Goal: Task Accomplishment & Management: Manage account settings

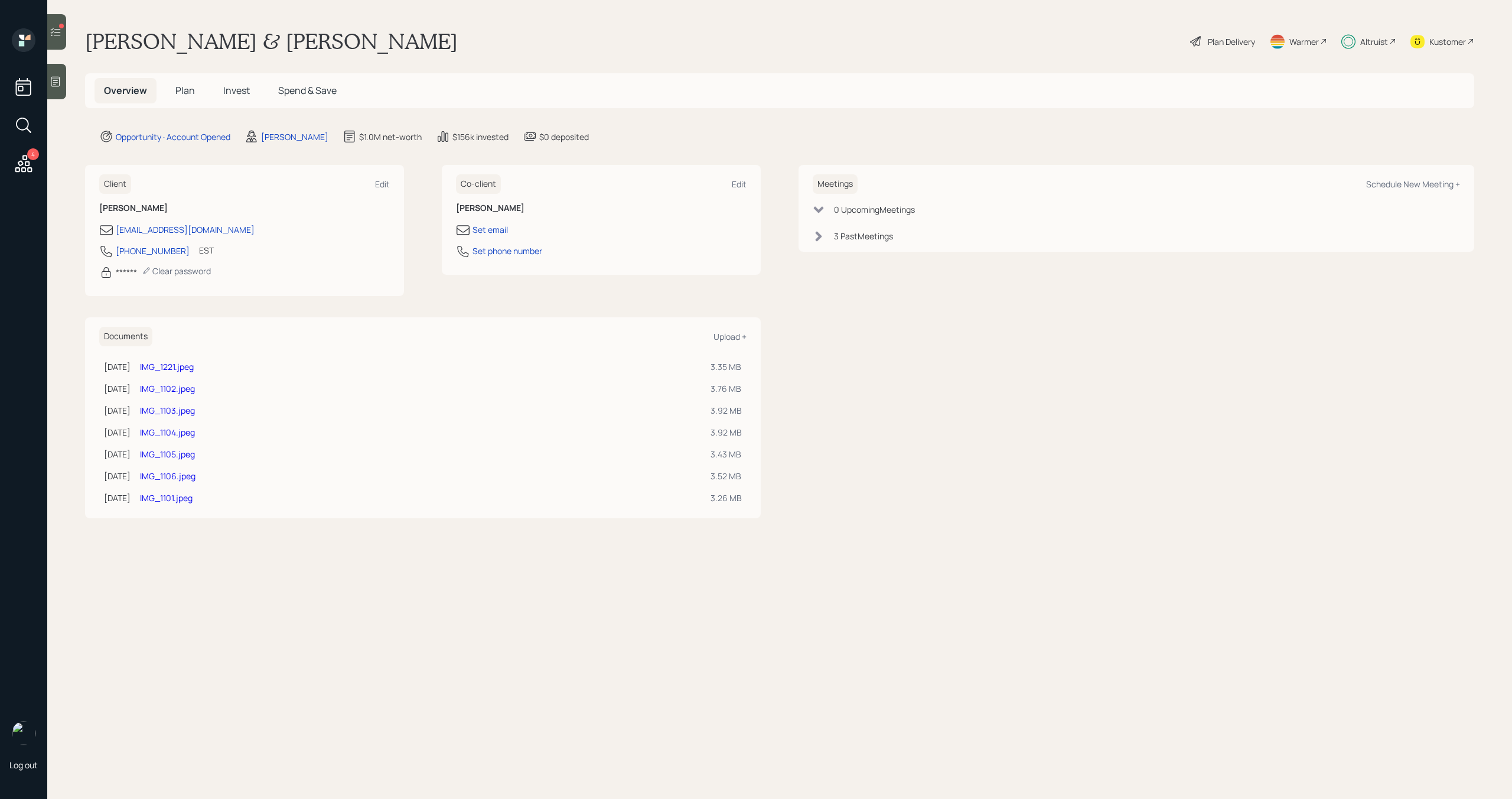
click at [65, 41] on div at bounding box center [57, 32] width 19 height 36
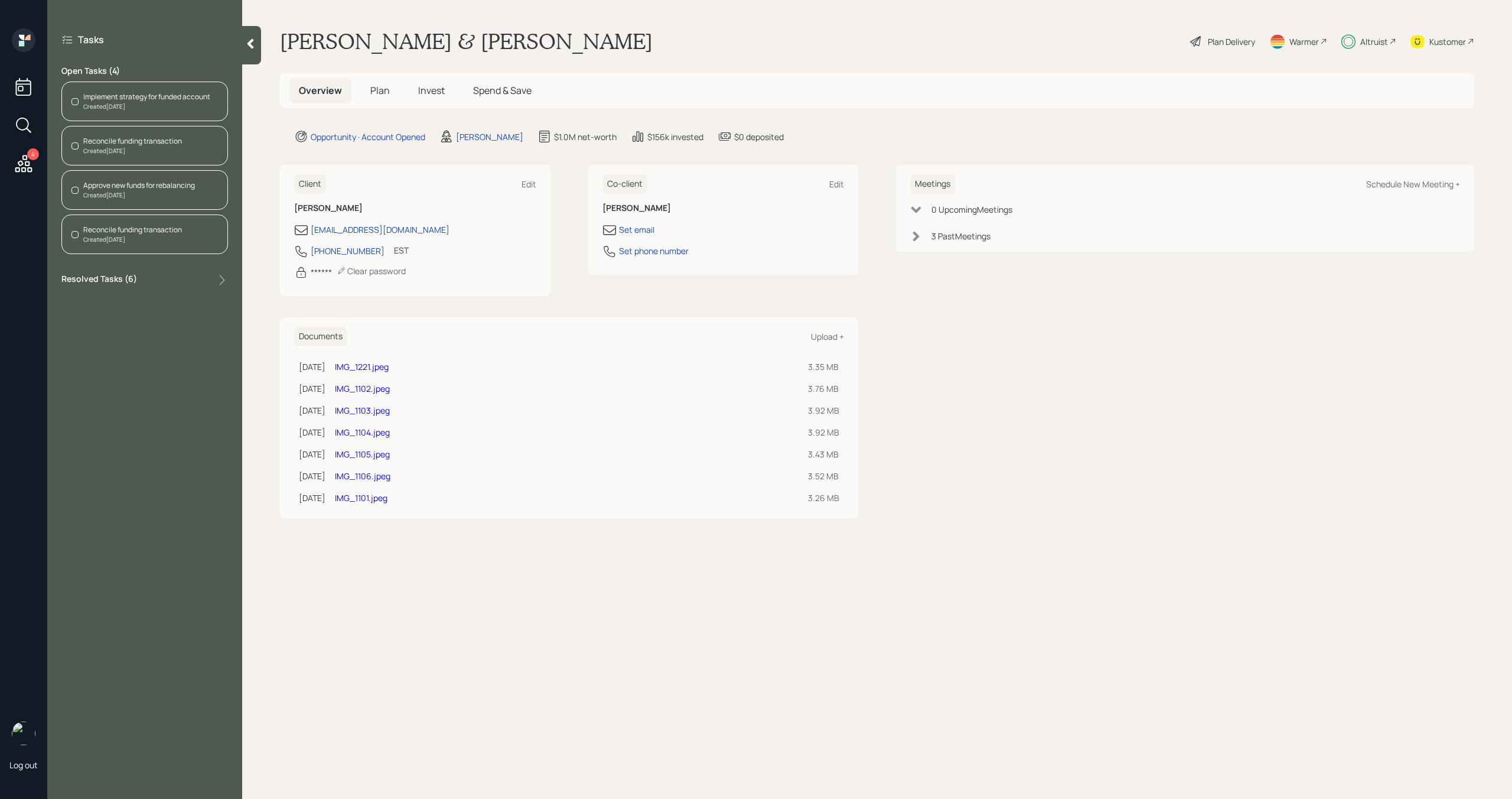
click at [434, 96] on span "Invest" at bounding box center [431, 90] width 27 height 13
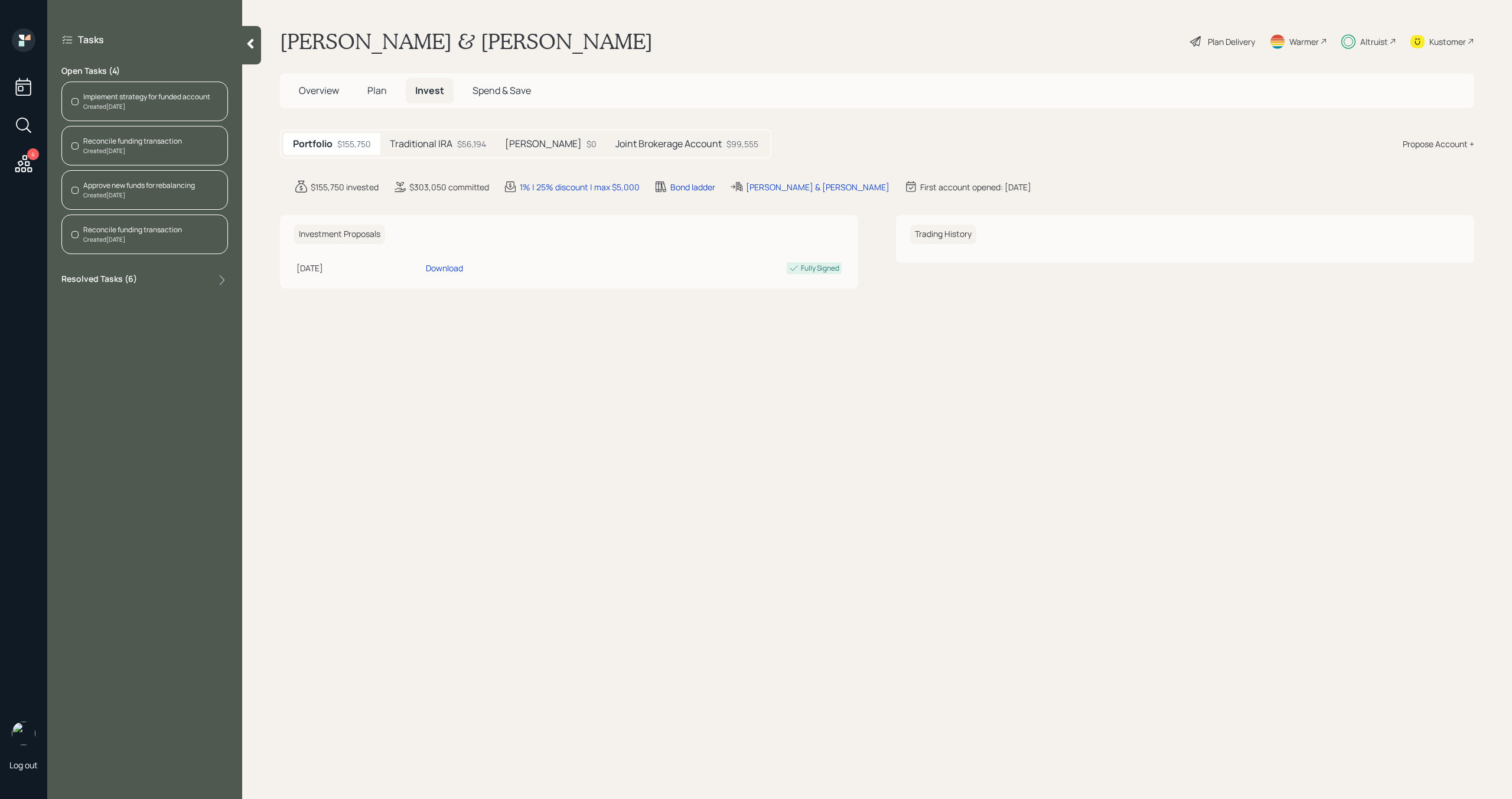
click at [420, 139] on h5 "Traditional IRA" at bounding box center [421, 144] width 63 height 11
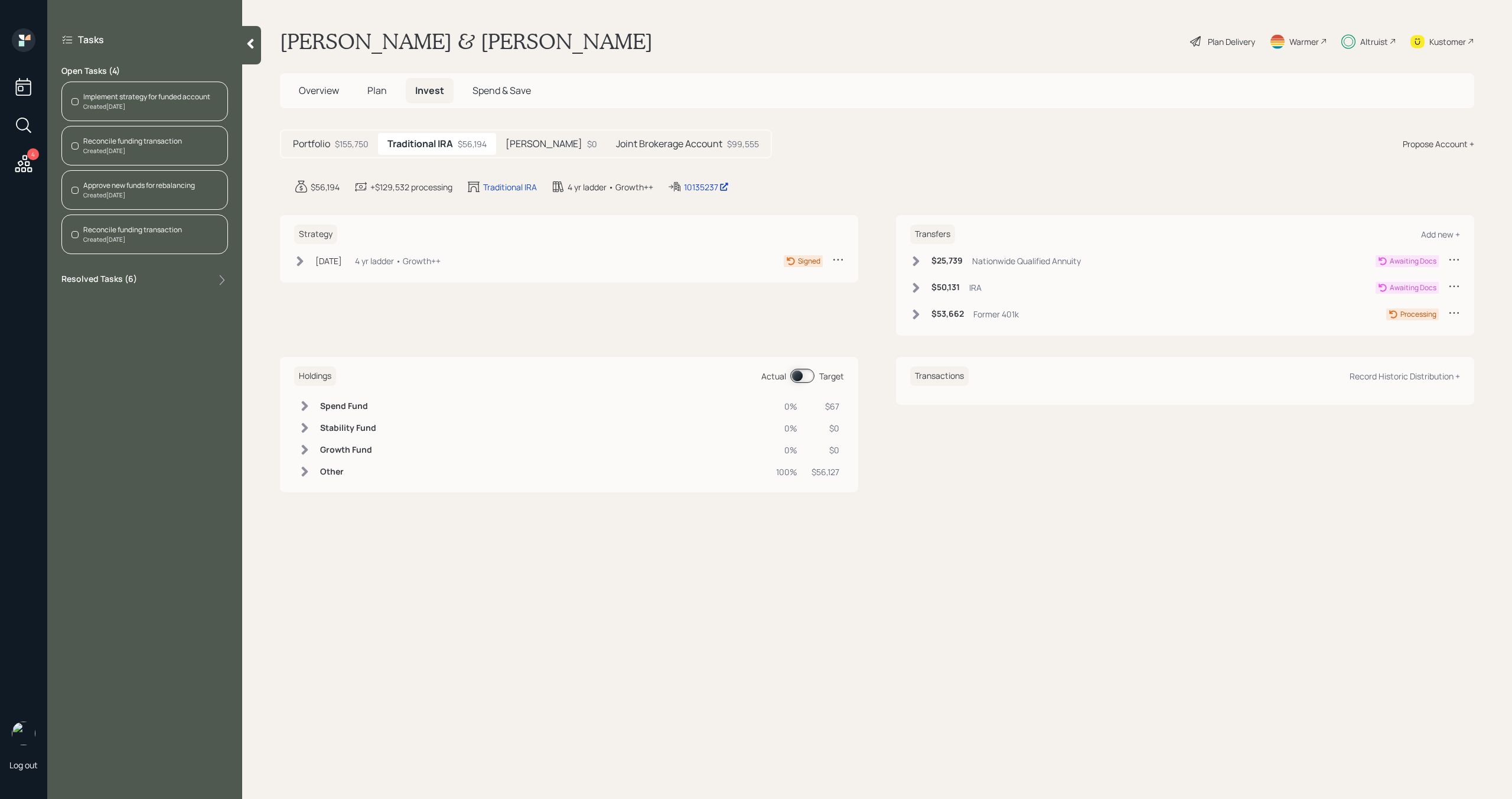
click at [587, 141] on div "$0" at bounding box center [592, 144] width 10 height 12
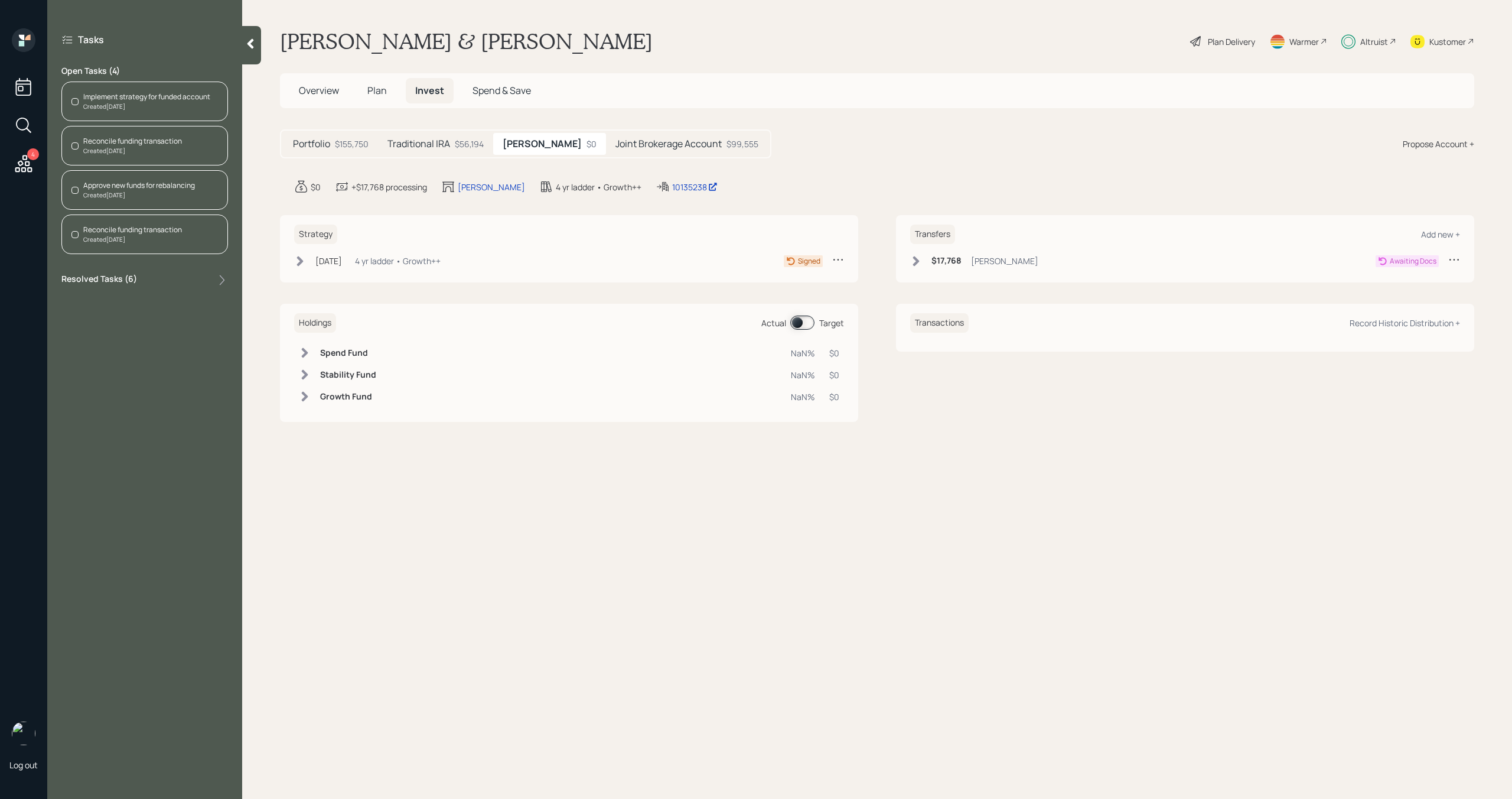
click at [628, 141] on h5 "Joint Brokerage Account" at bounding box center [668, 144] width 106 height 11
click at [417, 144] on h5 "Traditional IRA" at bounding box center [419, 144] width 63 height 11
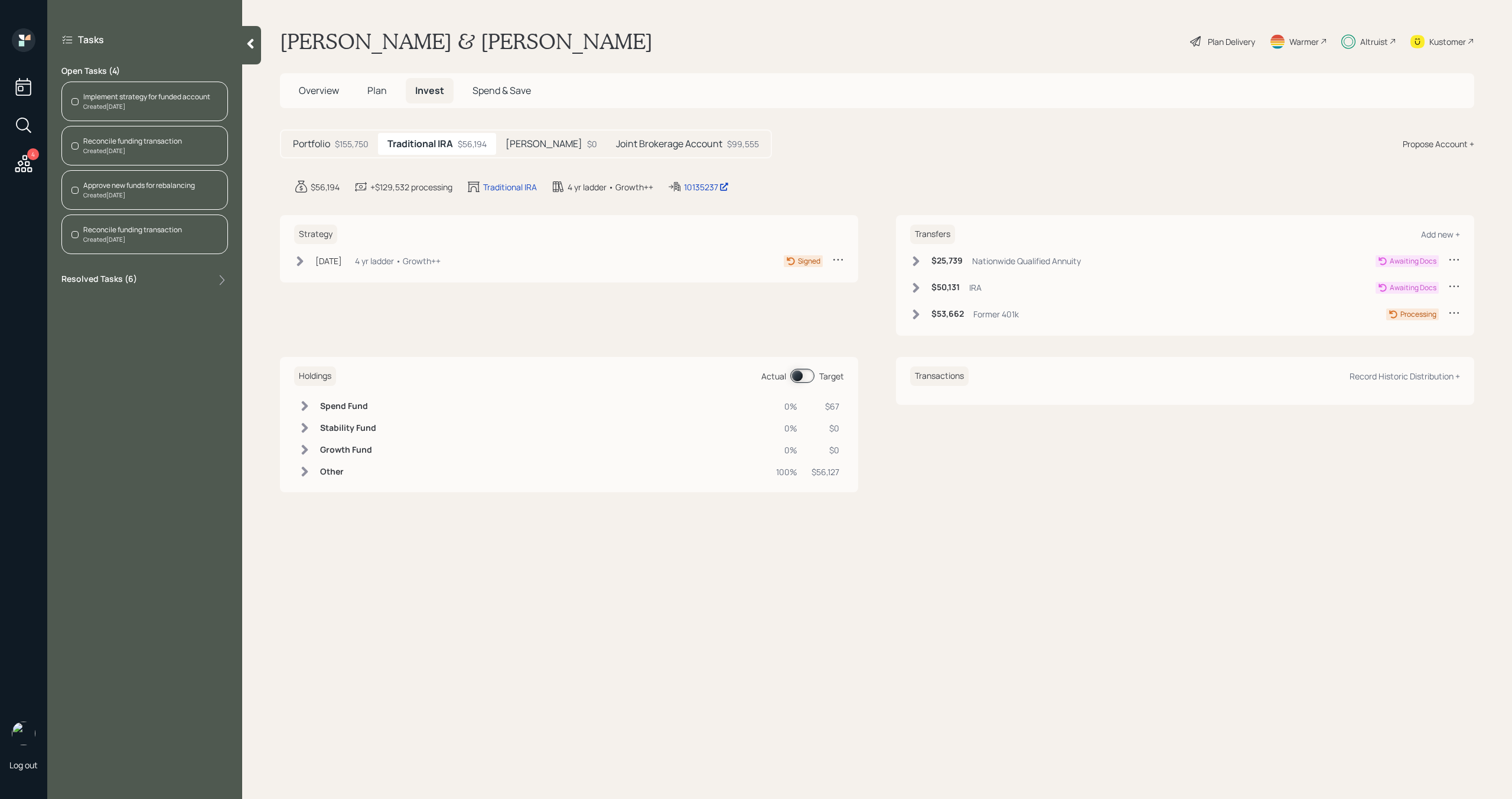
click at [167, 98] on div "Implement strategy for funded account" at bounding box center [147, 97] width 127 height 11
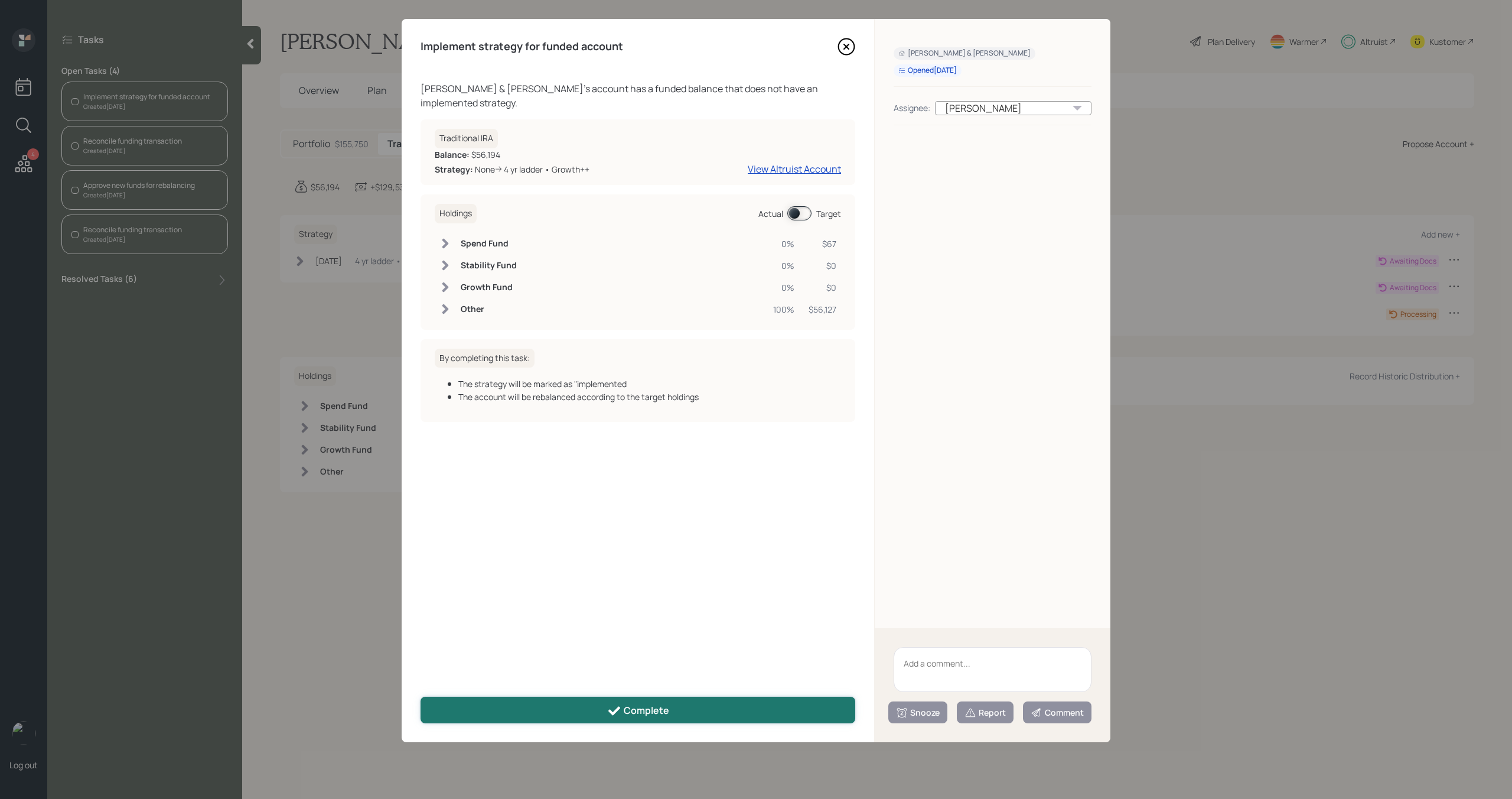
click at [669, 711] on button "Complete" at bounding box center [638, 710] width 435 height 27
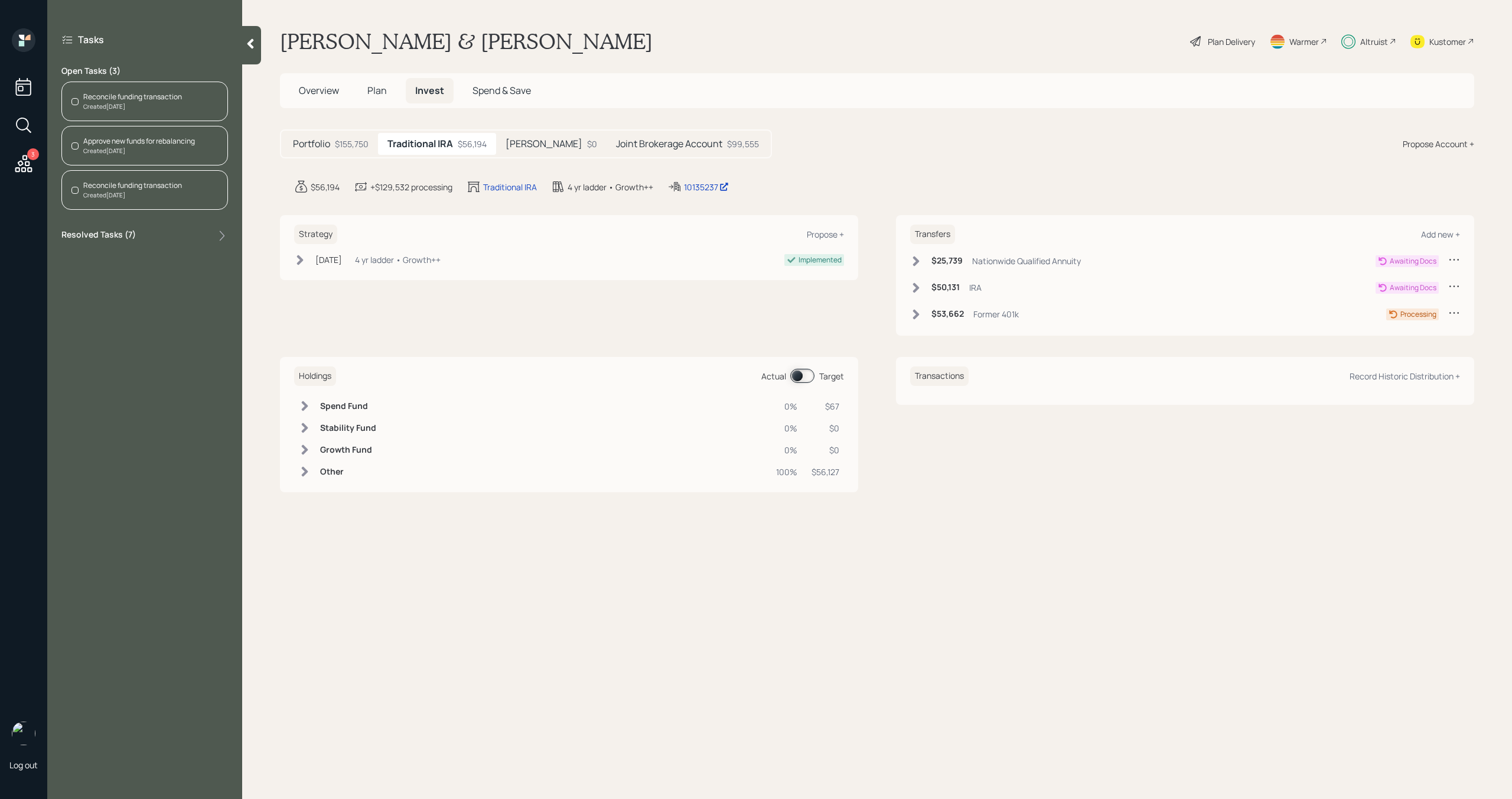
click at [161, 107] on div "Created [DATE]" at bounding box center [132, 106] width 99 height 9
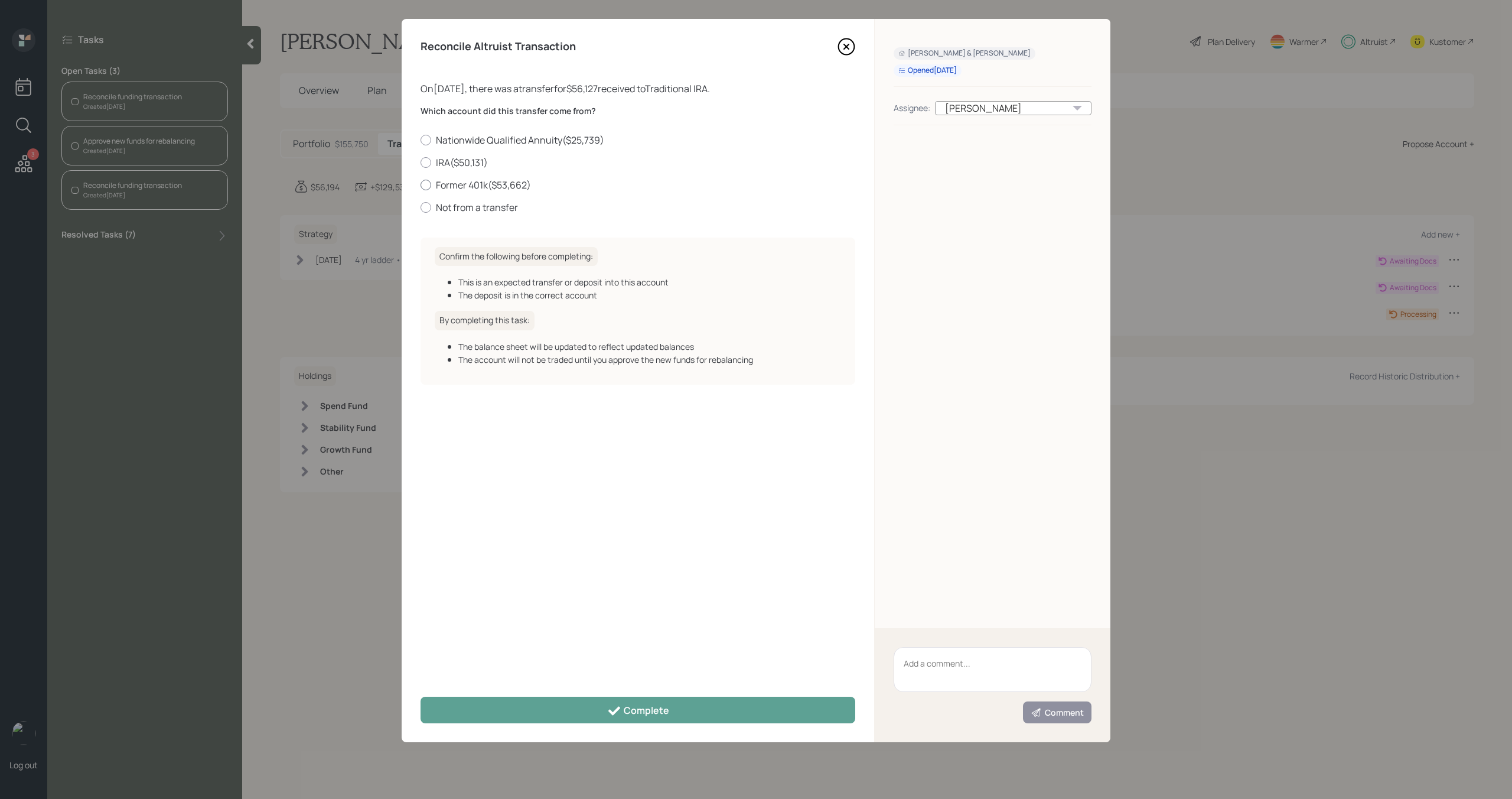
click at [466, 188] on label "Former 401k ( $53,662 )" at bounding box center [638, 185] width 435 height 13
click at [421, 185] on input "Former 401k ( $53,662 )" at bounding box center [420, 185] width 1 height 1
radio input "true"
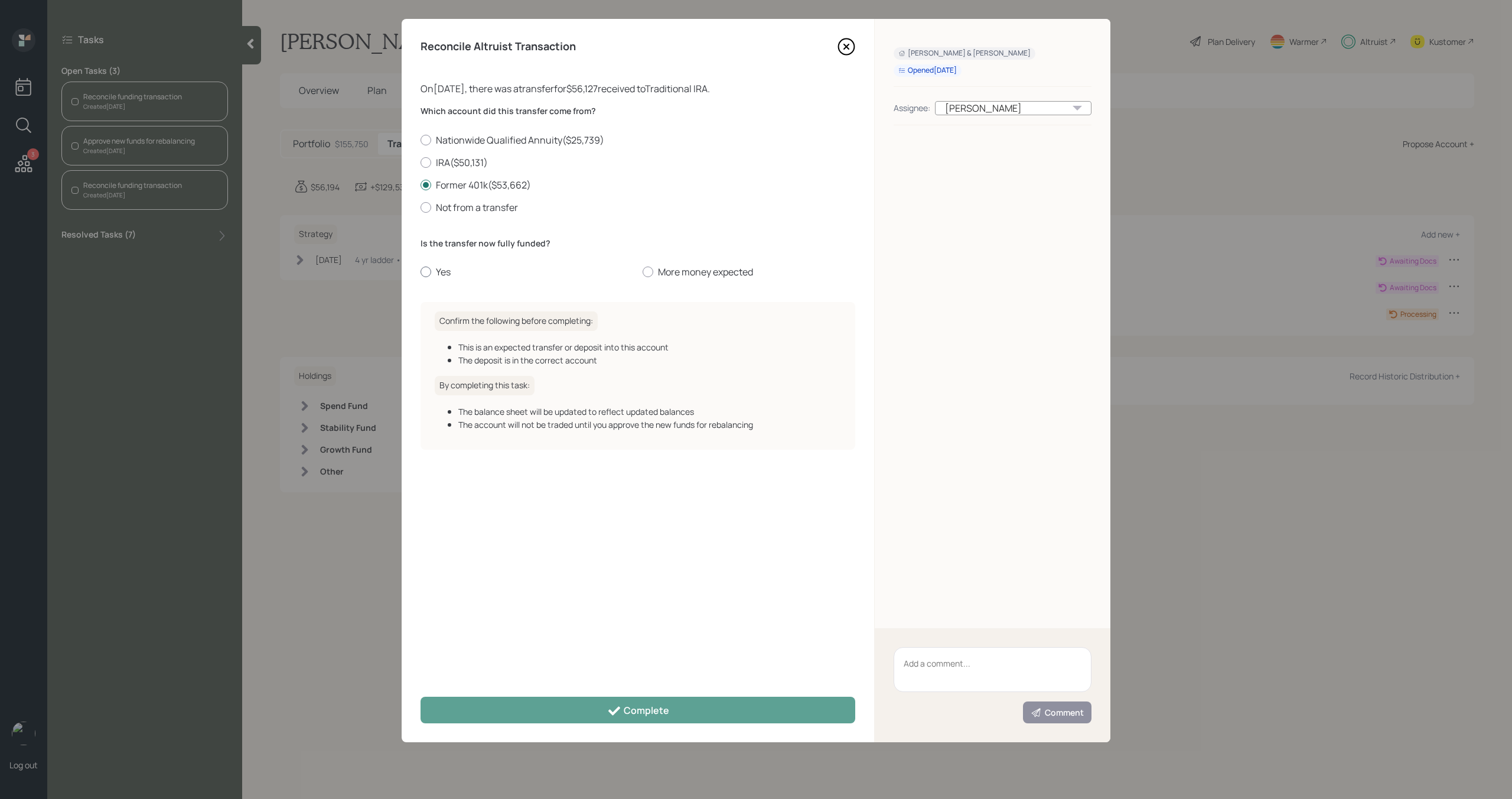
click at [439, 274] on label "Yes" at bounding box center [527, 272] width 212 height 13
click at [421, 272] on input "Yes" at bounding box center [420, 272] width 1 height 1
radio input "true"
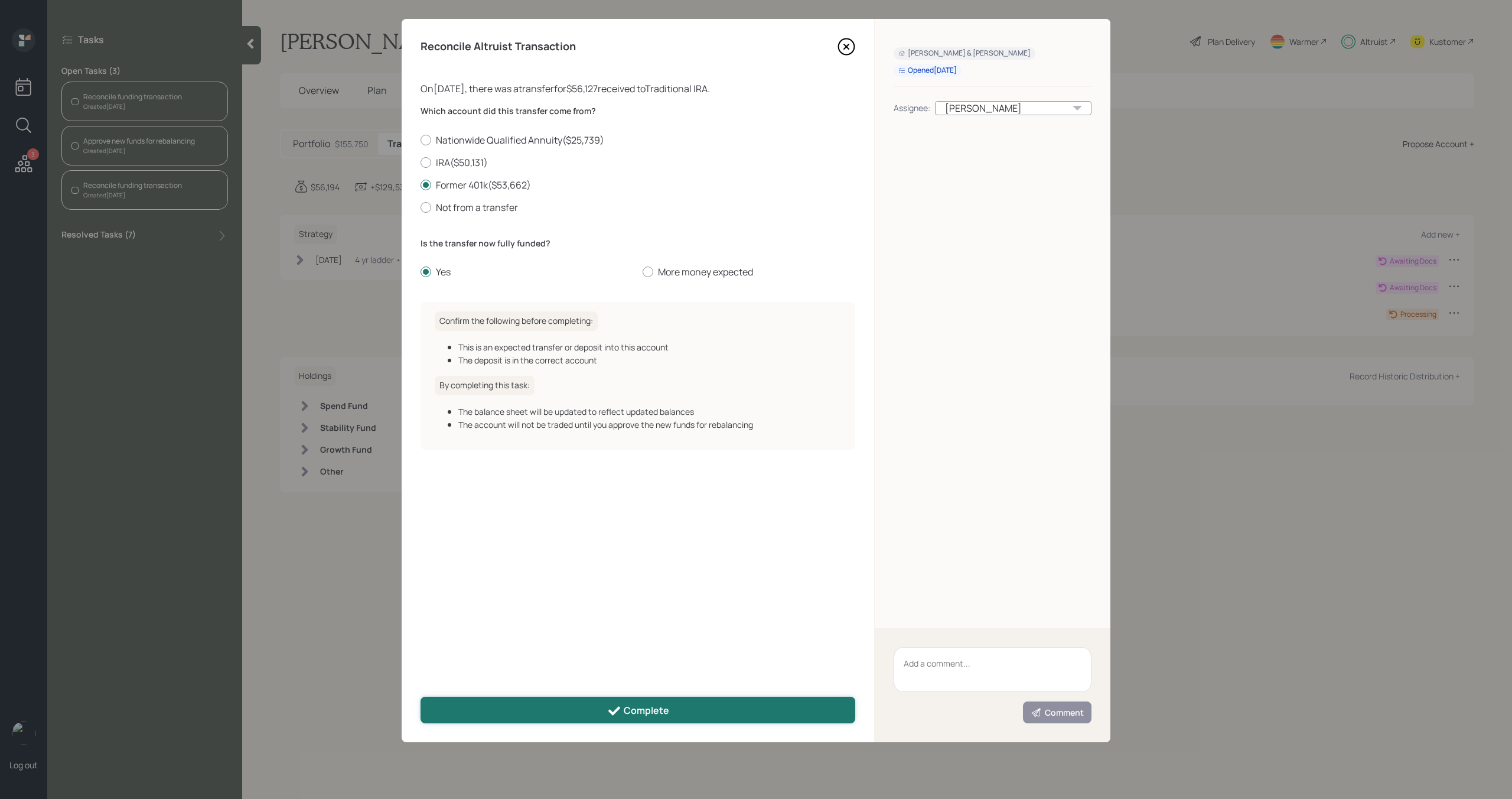
click at [623, 699] on button "Complete" at bounding box center [638, 710] width 435 height 27
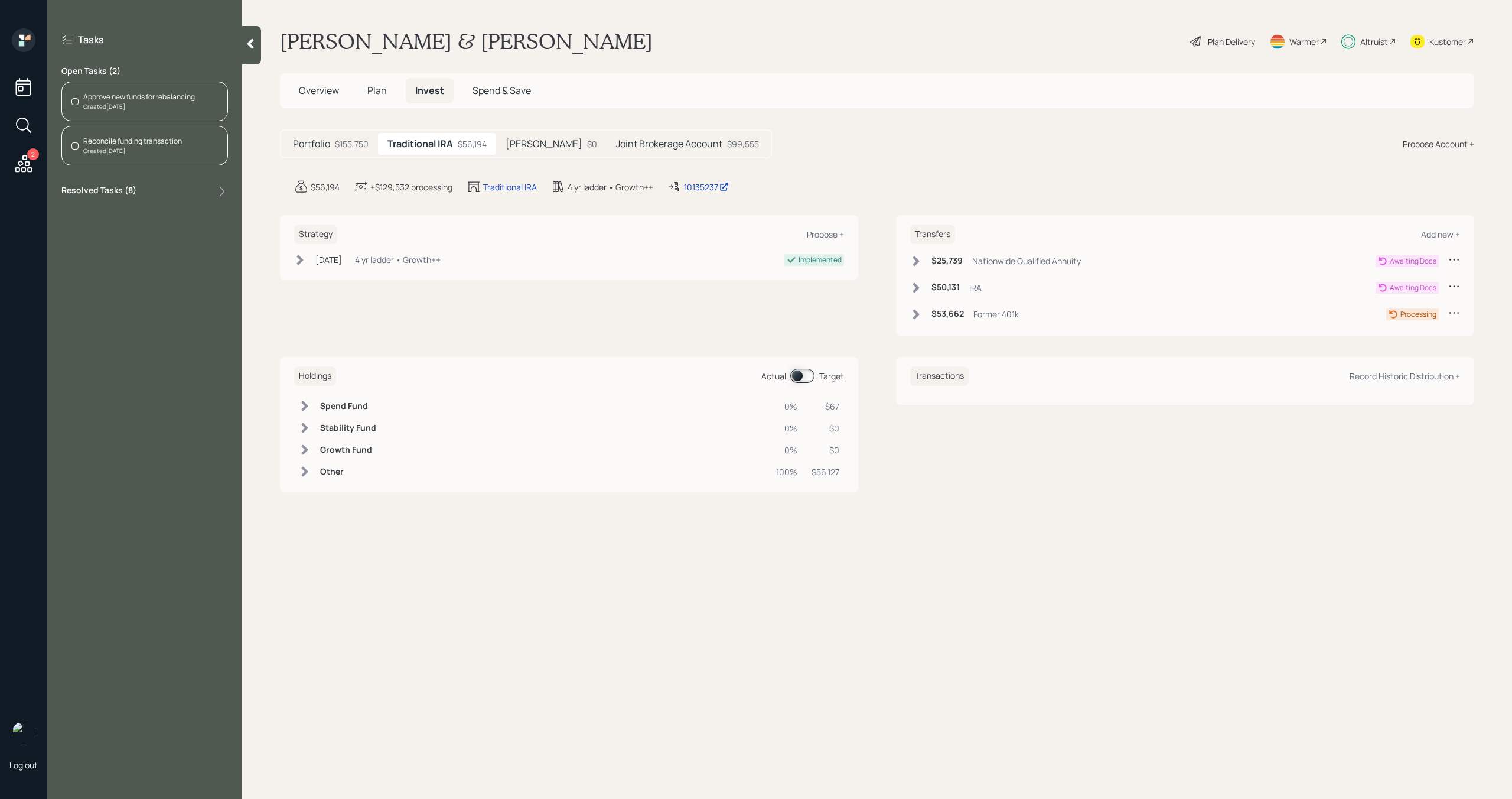
click at [167, 107] on div "Created [DATE]" at bounding box center [139, 106] width 112 height 9
click at [175, 160] on div "Reconcile funding transaction Created [DATE]" at bounding box center [145, 145] width 167 height 40
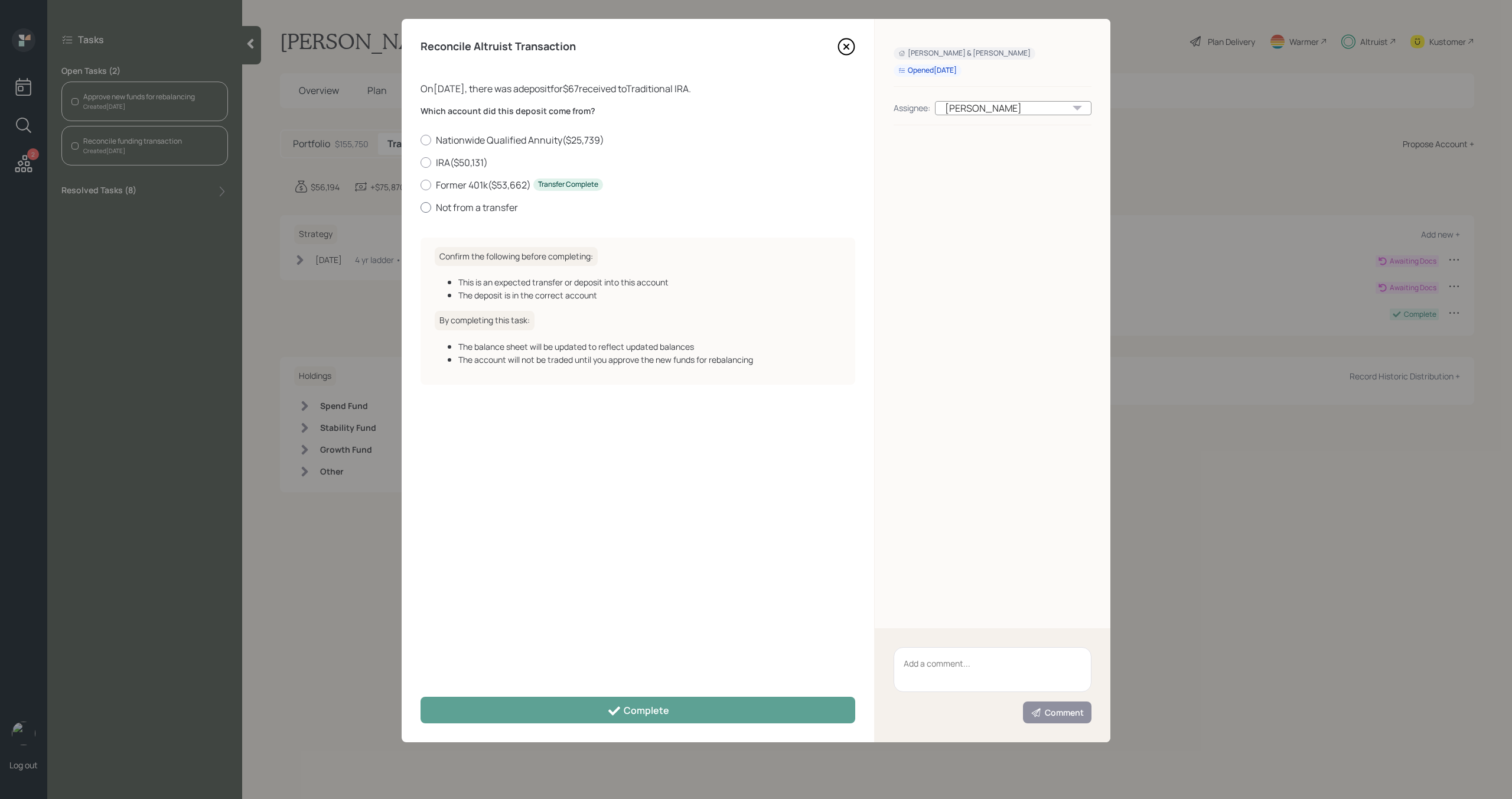
click at [472, 204] on label "Not from a transfer" at bounding box center [638, 207] width 435 height 13
click at [421, 207] on input "Not from a transfer" at bounding box center [420, 207] width 1 height 1
radio input "true"
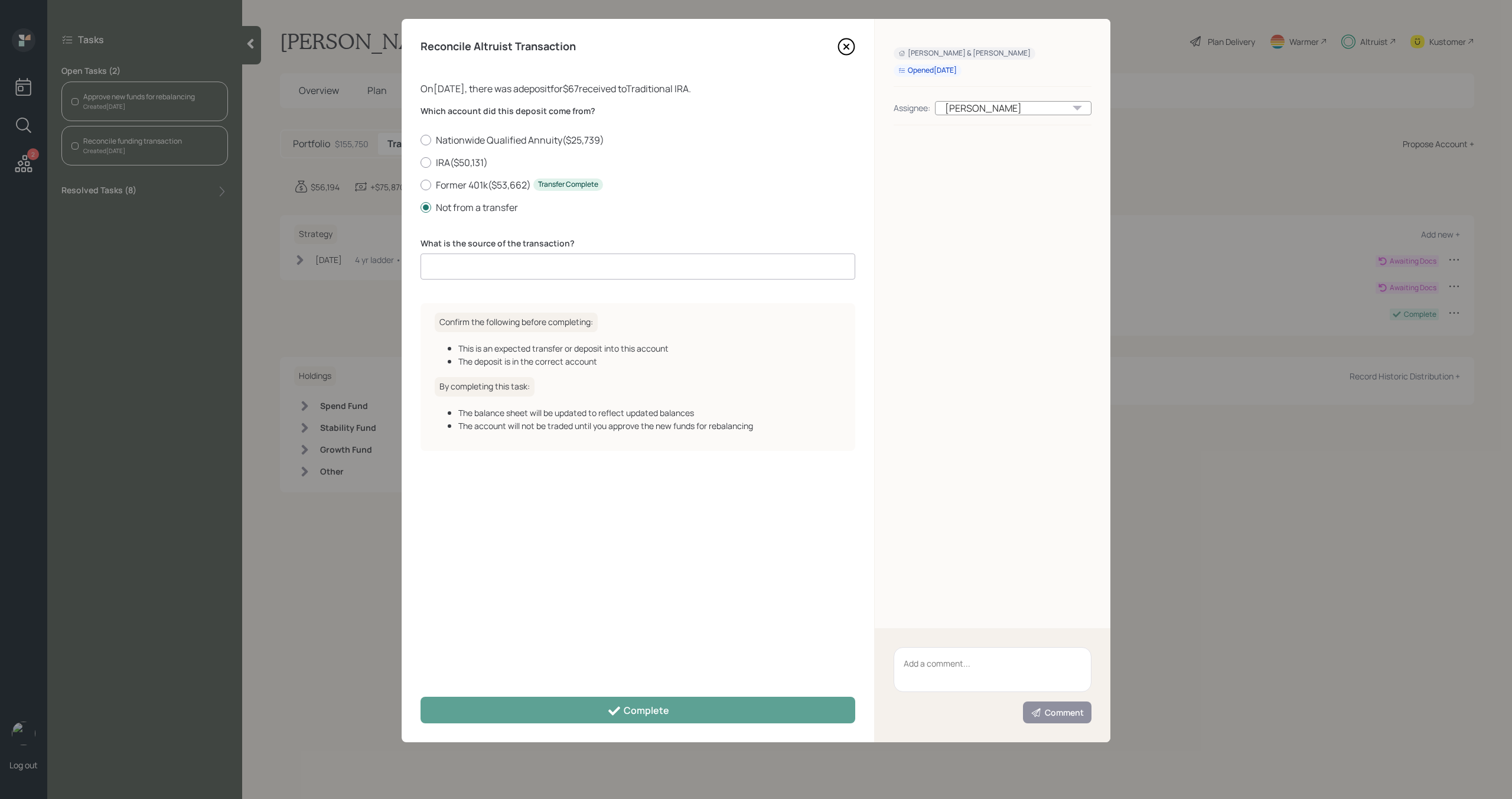
click at [494, 272] on input at bounding box center [638, 267] width 435 height 26
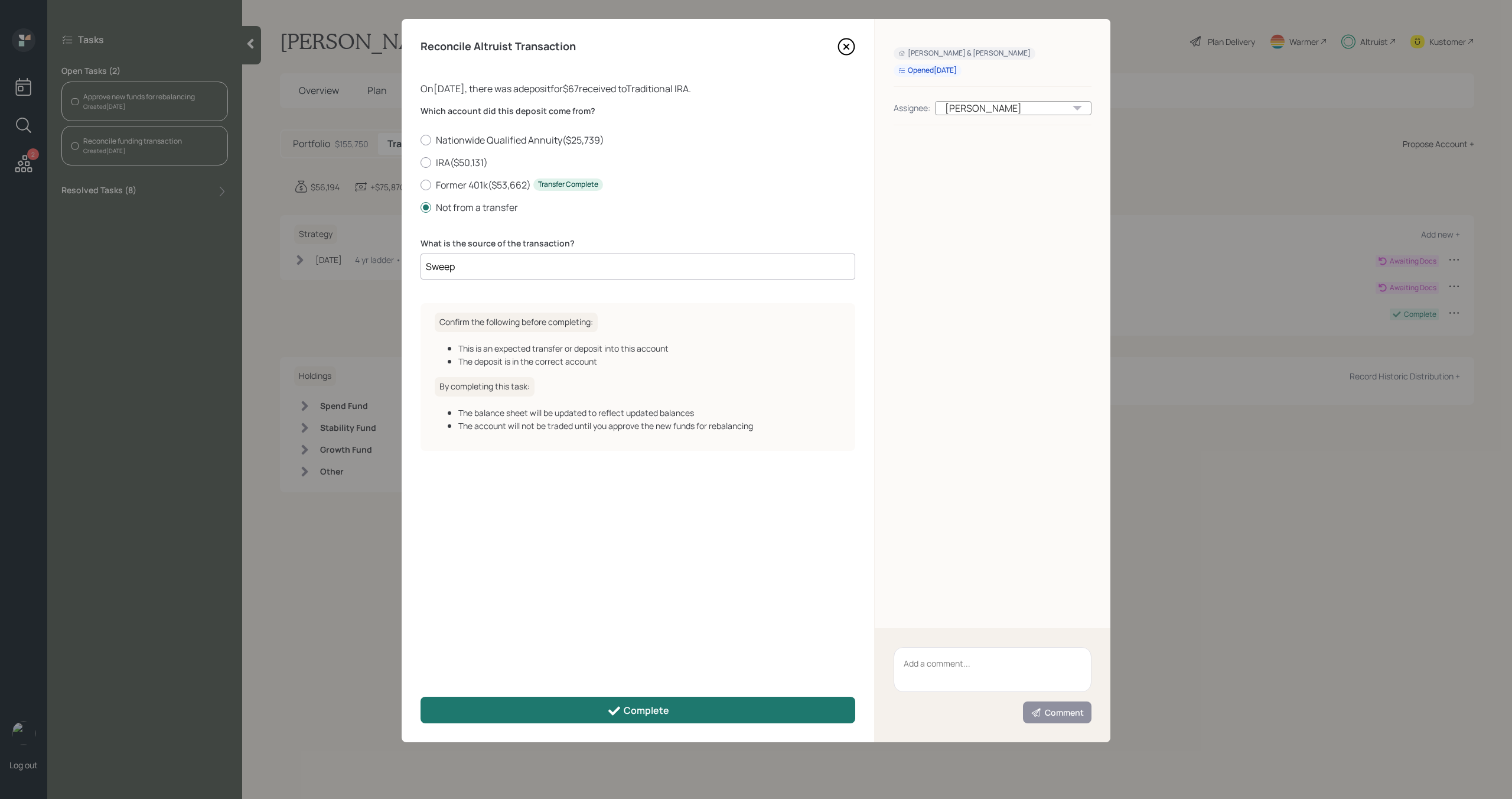
type input "Sweep"
click at [707, 702] on button "Complete" at bounding box center [638, 710] width 435 height 27
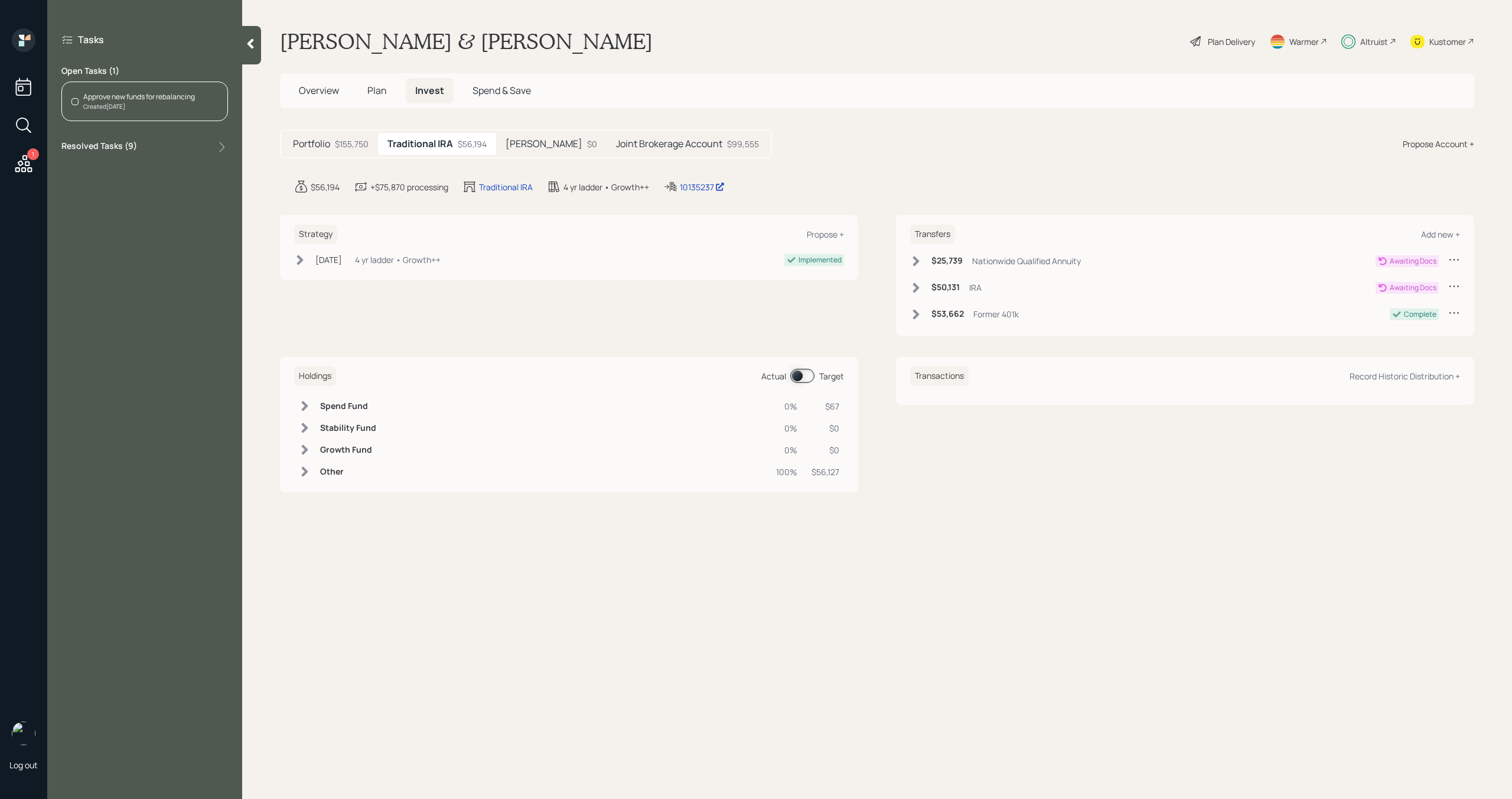
click at [147, 94] on div "Approve new funds for rebalancing" at bounding box center [139, 97] width 112 height 11
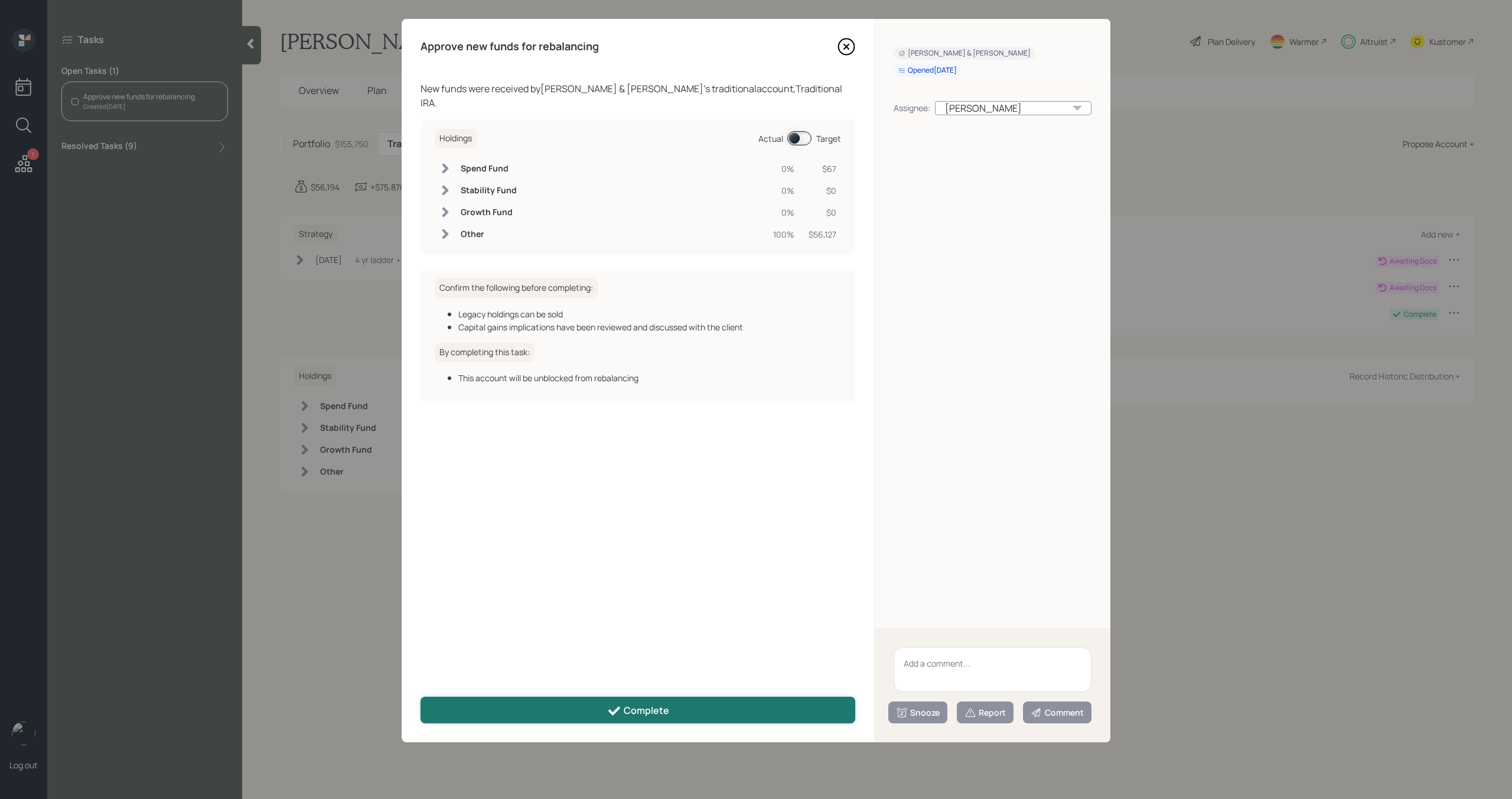
click at [605, 706] on button "Complete" at bounding box center [638, 710] width 435 height 27
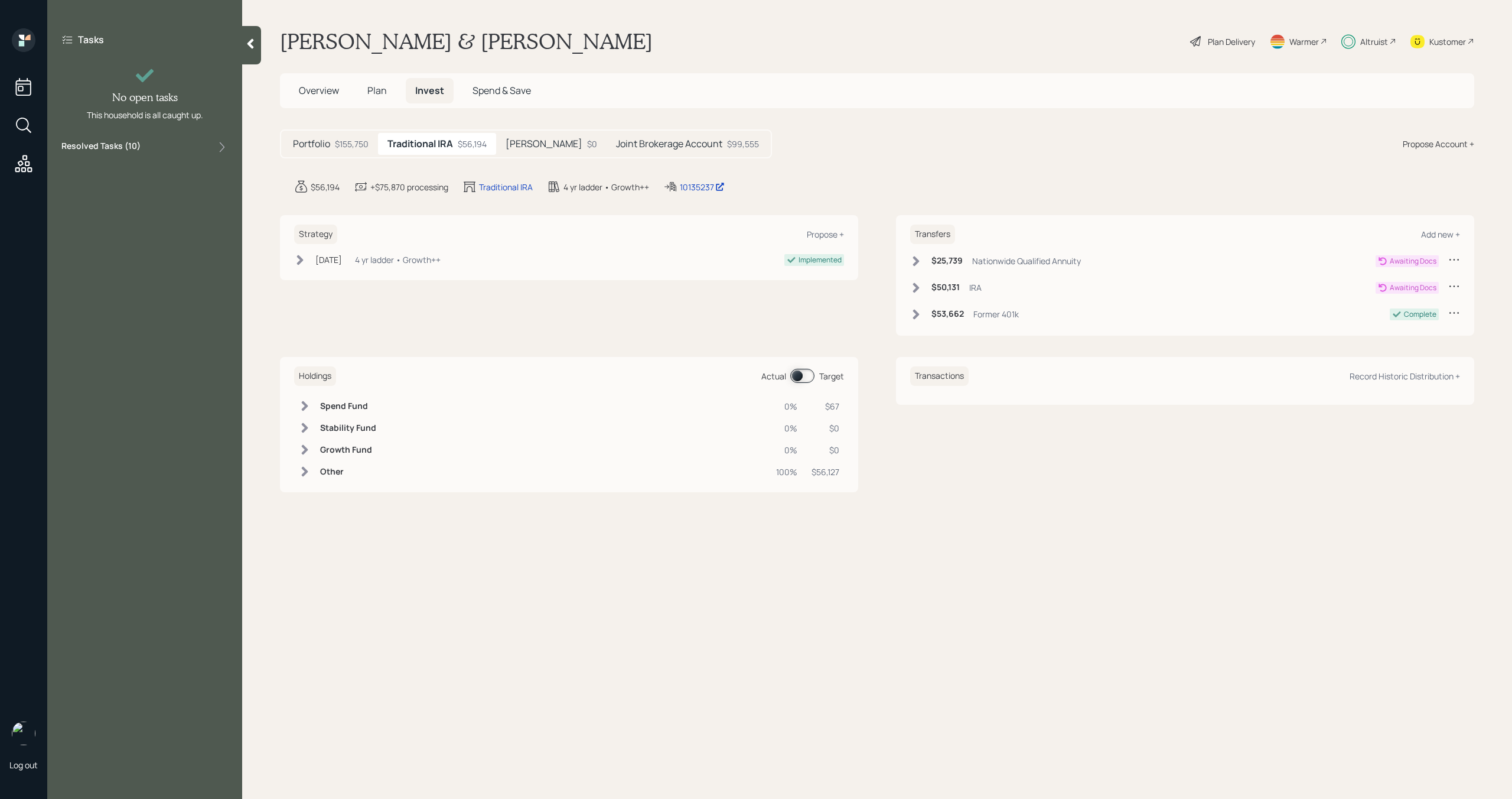
click at [250, 53] on div at bounding box center [252, 45] width 19 height 39
